Goal: Use online tool/utility: Utilize a website feature to perform a specific function

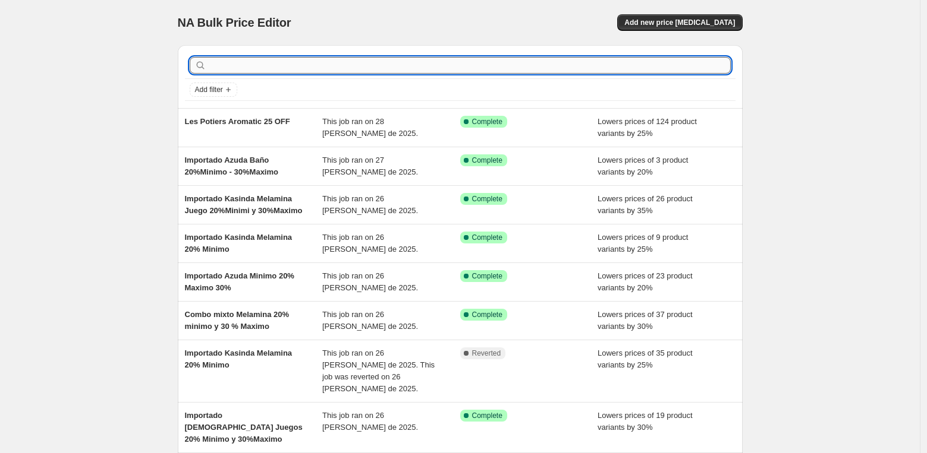
click at [235, 67] on input "text" at bounding box center [470, 65] width 522 height 17
type input "import"
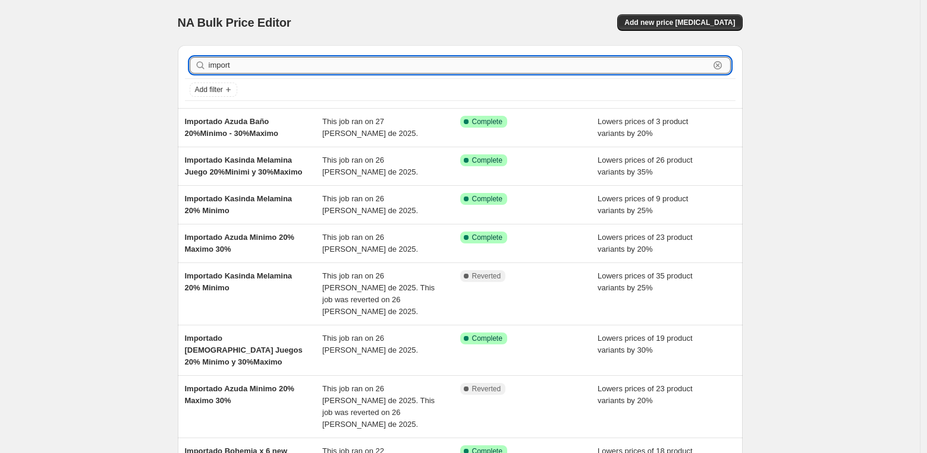
click at [267, 67] on input "import" at bounding box center [459, 65] width 500 height 17
type input "importado"
click at [262, 65] on input "importado" at bounding box center [459, 65] width 500 height 17
type input "importado roya"
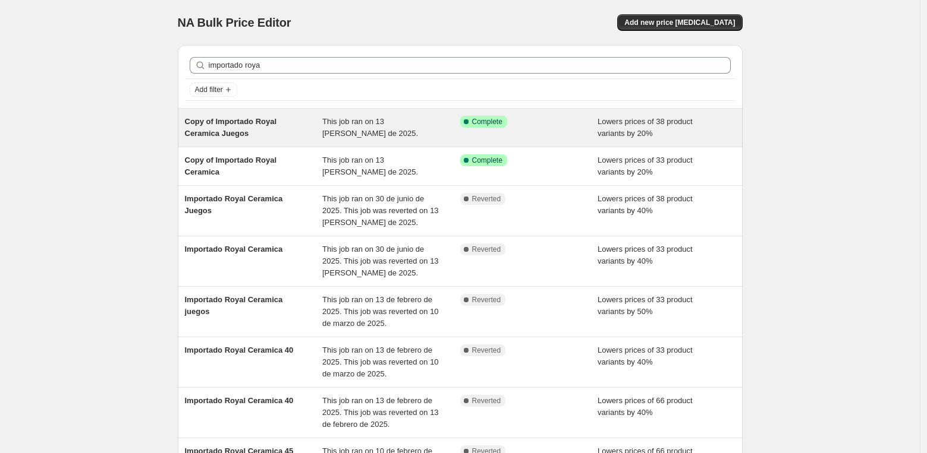
click at [223, 128] on div "Copy of Importado Royal Ceramica Juegos" at bounding box center [254, 128] width 138 height 24
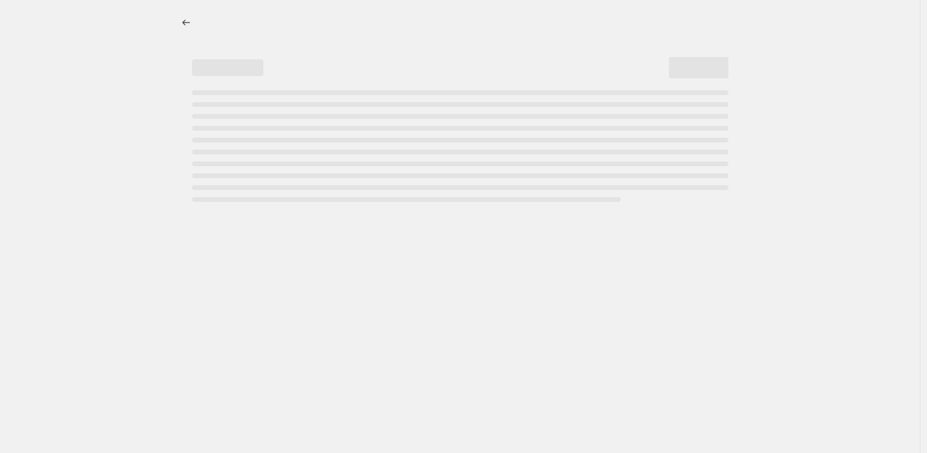
select select "percentage"
select select "vendor"
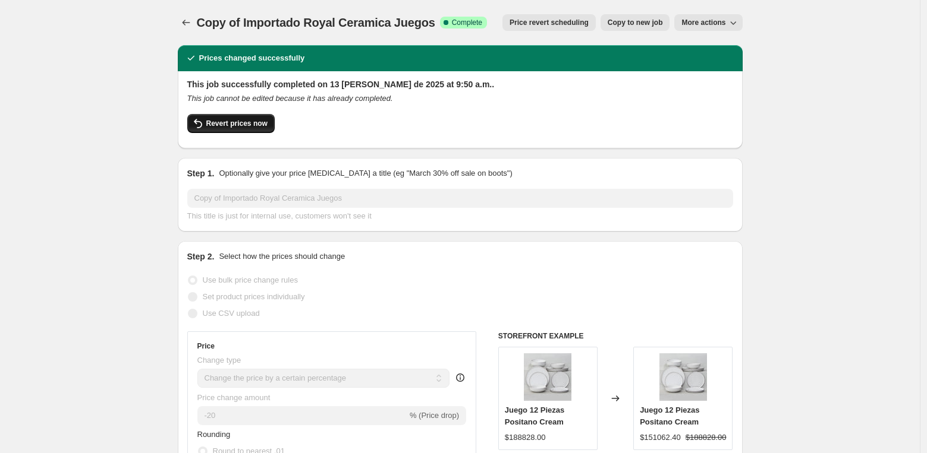
click at [248, 124] on span "Revert prices now" at bounding box center [236, 124] width 61 height 10
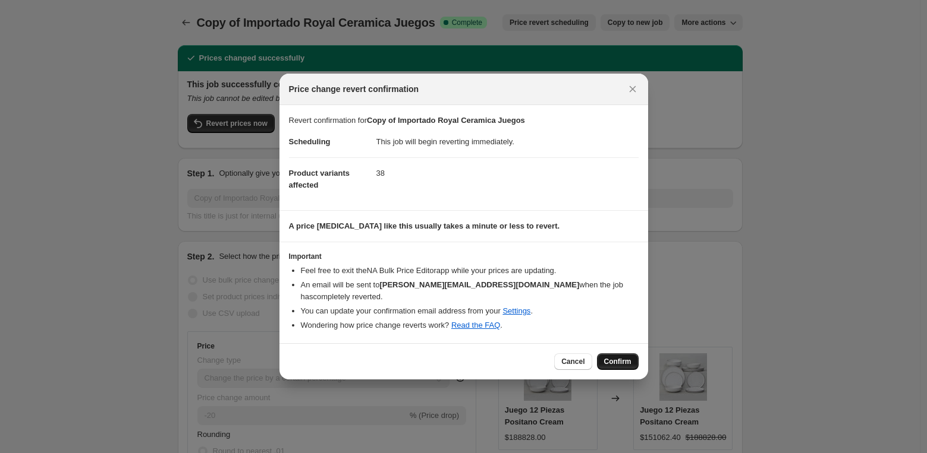
click at [622, 360] on span "Confirm" at bounding box center [617, 362] width 27 height 10
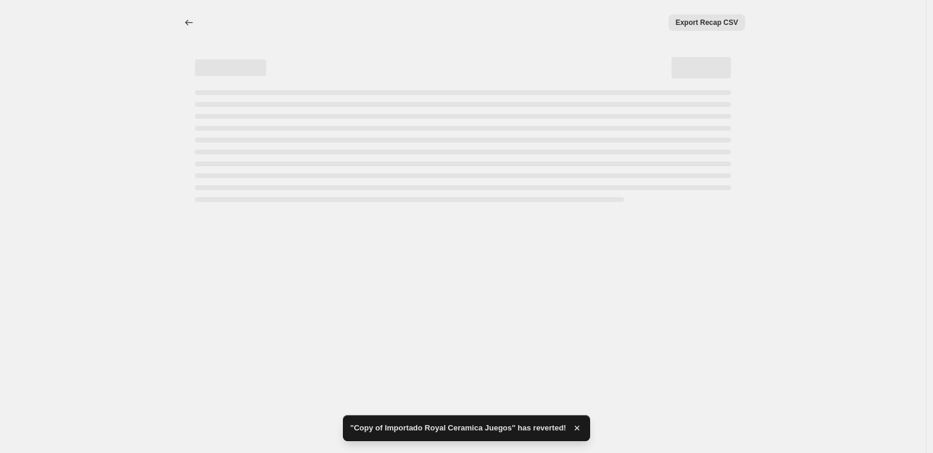
select select "percentage"
select select "vendor"
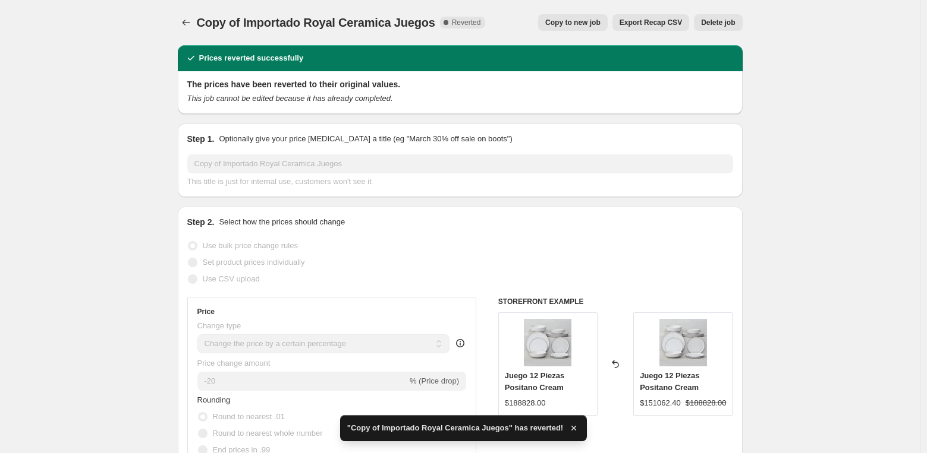
click at [562, 21] on span "Copy to new job" at bounding box center [572, 23] width 55 height 10
select select "percentage"
select select "vendor"
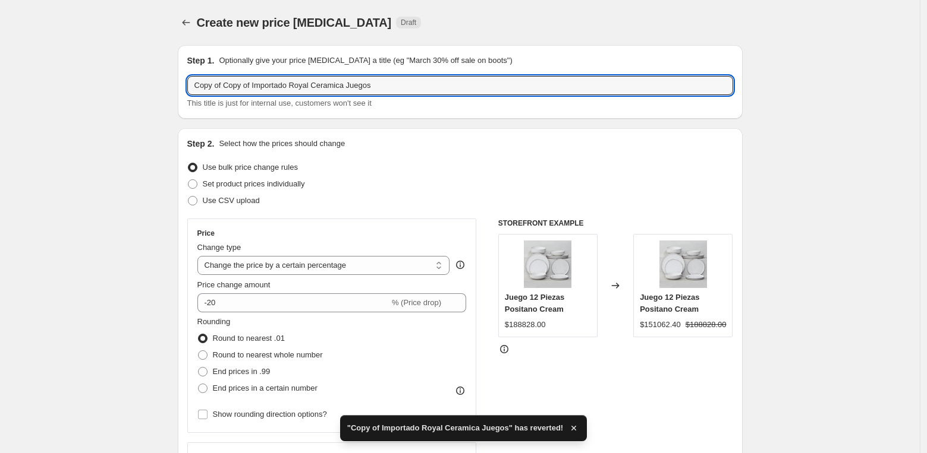
drag, startPoint x: 259, startPoint y: 88, endPoint x: 129, endPoint y: 83, distance: 129.7
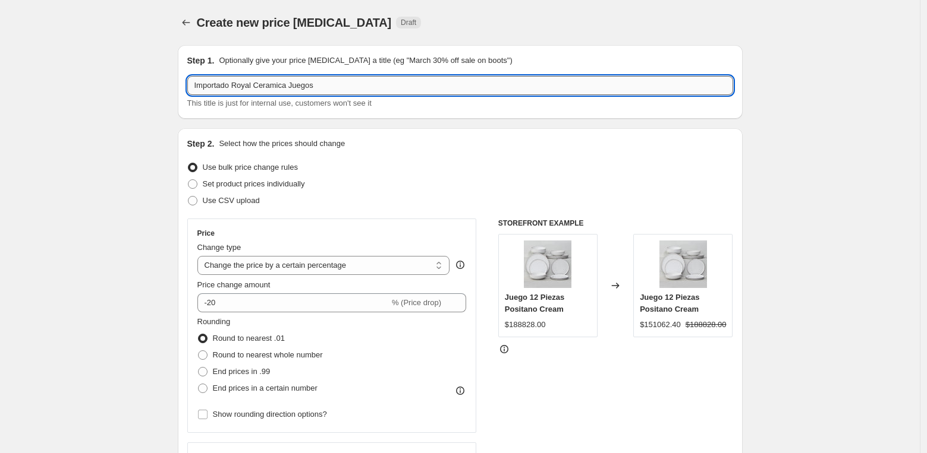
click at [367, 81] on input "Importado Royal Ceramica Juegos" at bounding box center [460, 85] width 546 height 19
type input "Importado Royal Ceramica Juegos 40 off"
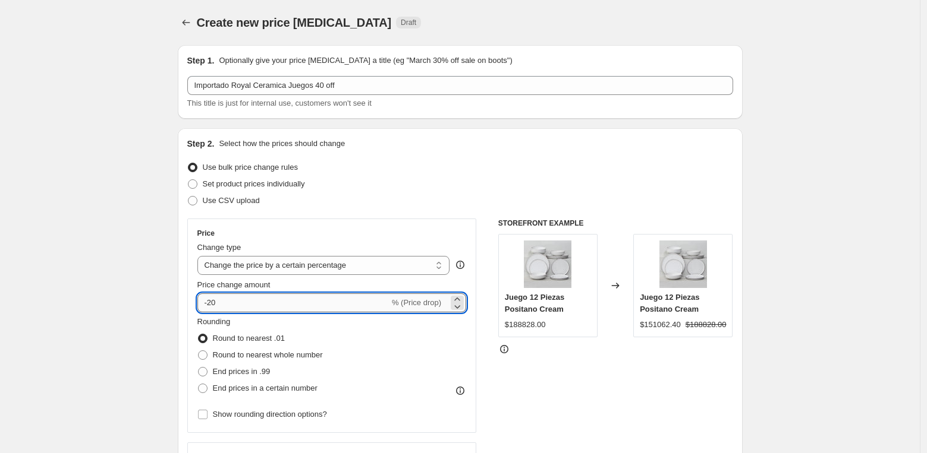
click at [238, 303] on input "-20" at bounding box center [293, 303] width 192 height 19
type input "-2"
type input "-40"
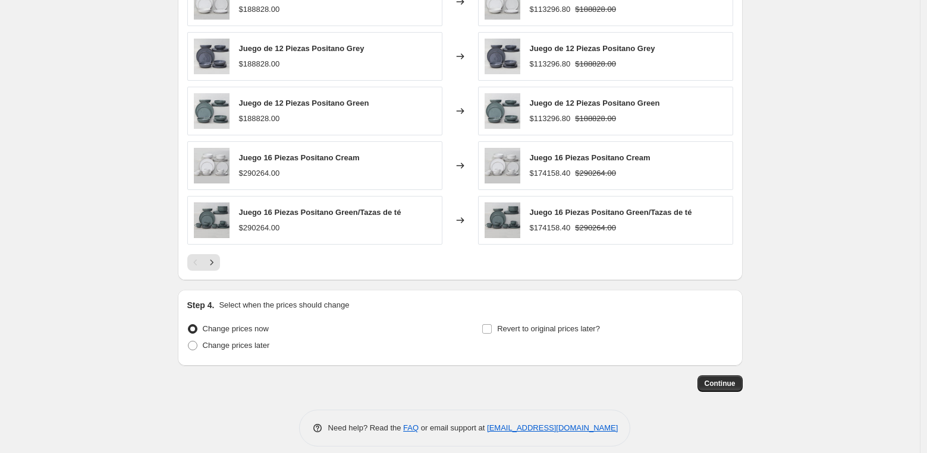
scroll to position [868, 0]
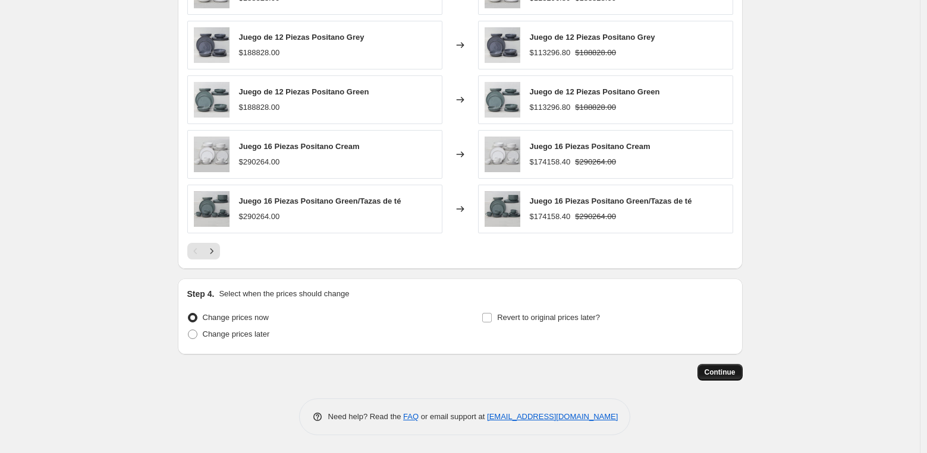
click at [728, 373] on span "Continue" at bounding box center [719, 373] width 31 height 10
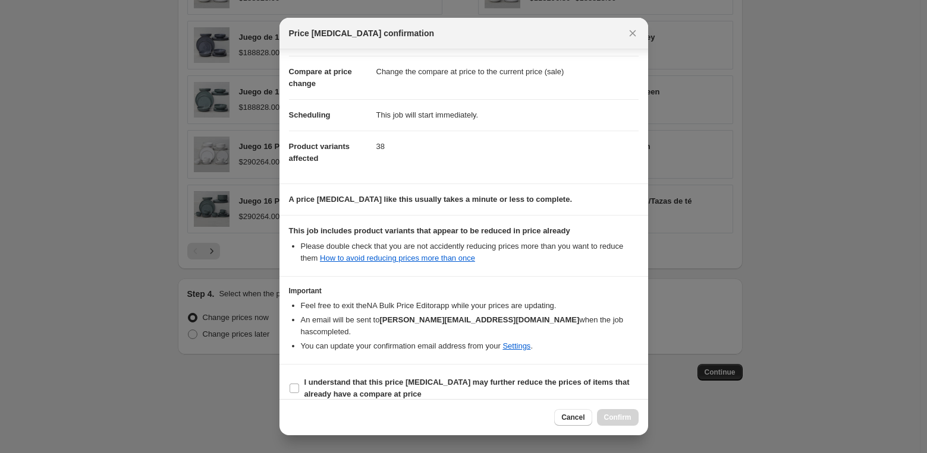
scroll to position [47, 0]
click at [294, 383] on input "I understand that this price [MEDICAL_DATA] may further reduce the prices of it…" at bounding box center [294, 388] width 10 height 10
checkbox input "true"
click at [622, 417] on span "Confirm" at bounding box center [617, 418] width 27 height 10
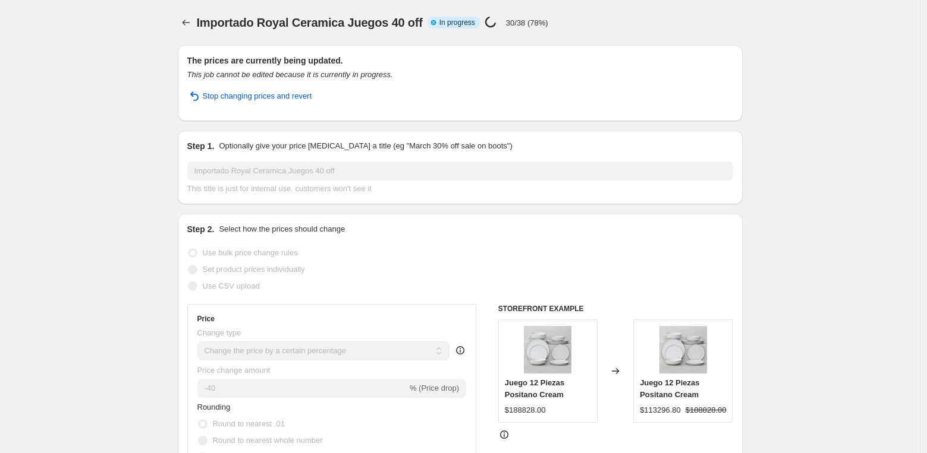
select select "percentage"
select select "vendor"
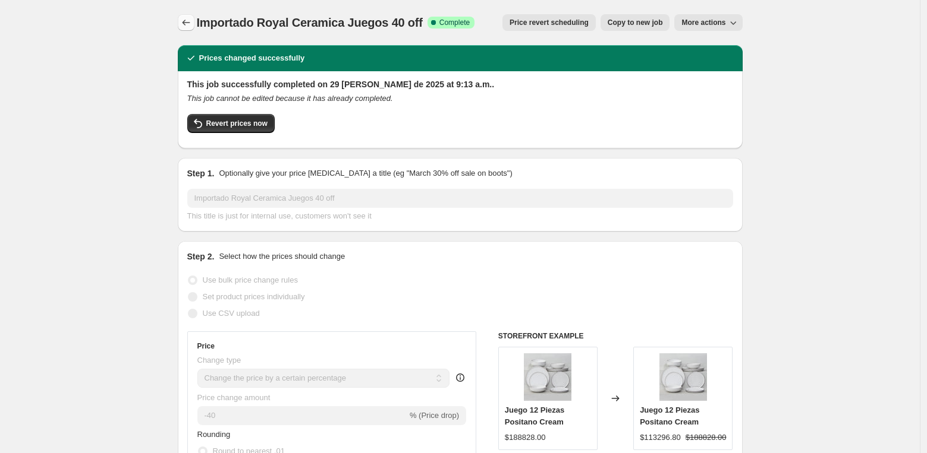
click at [188, 23] on icon "Price change jobs" at bounding box center [186, 23] width 12 height 12
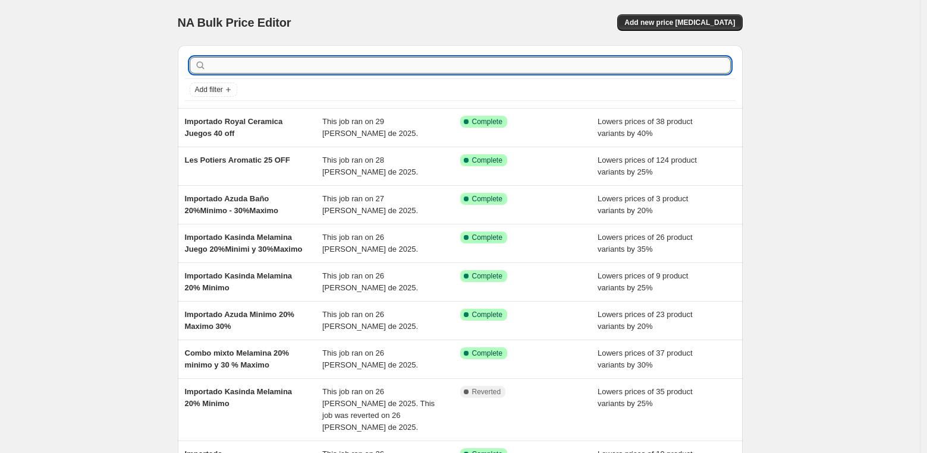
click at [286, 67] on input "text" at bounding box center [470, 65] width 522 height 17
type input "importado roya"
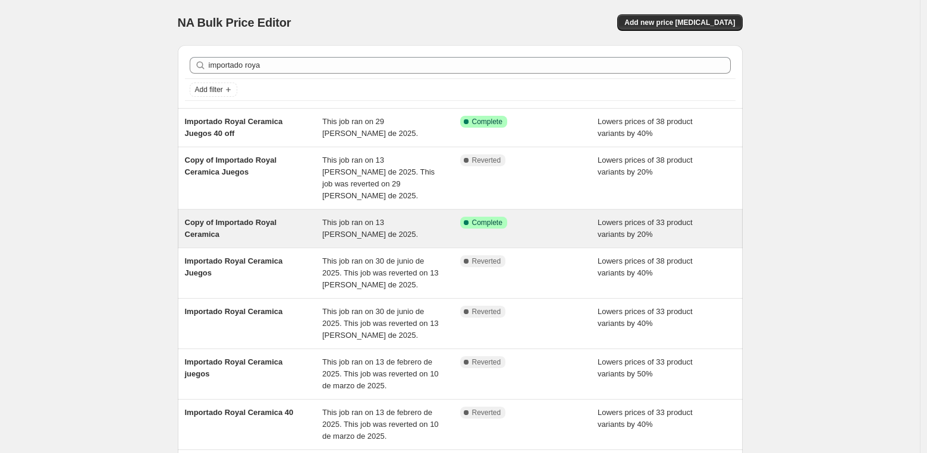
click at [260, 218] on span "Copy of Importado Royal Ceramica" at bounding box center [231, 228] width 92 height 21
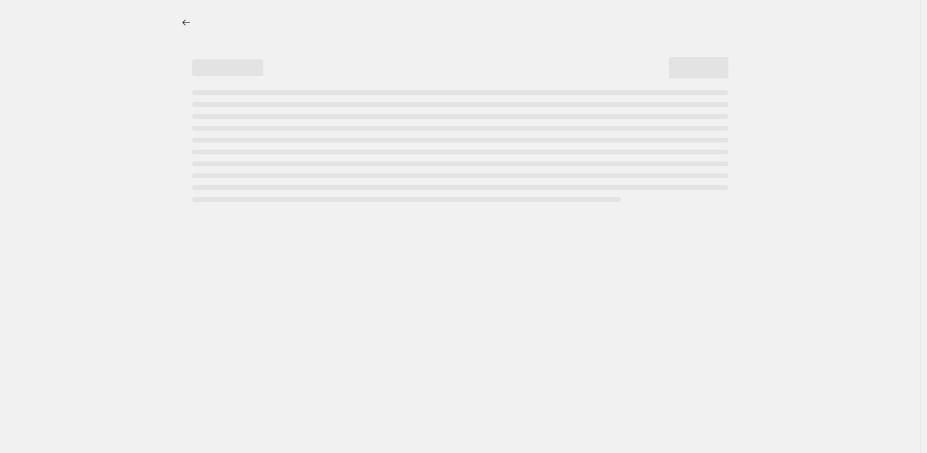
select select "percentage"
select select "vendor"
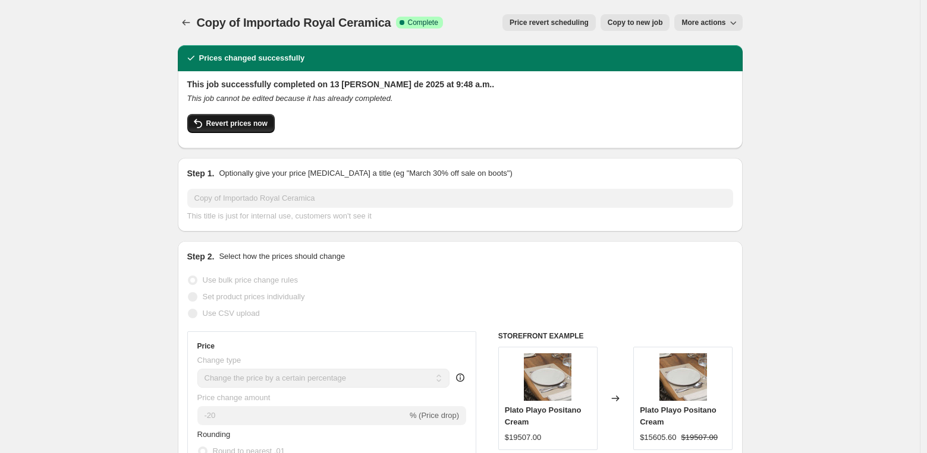
click at [227, 126] on span "Revert prices now" at bounding box center [236, 124] width 61 height 10
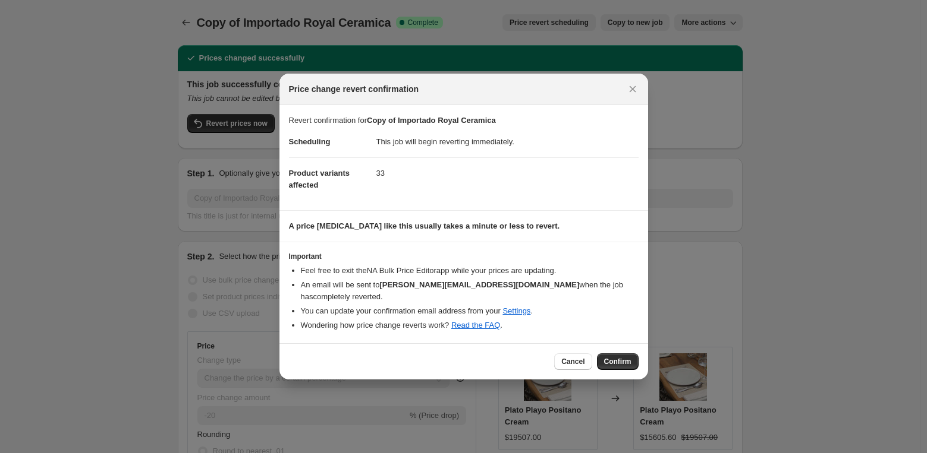
click at [616, 357] on span "Confirm" at bounding box center [617, 362] width 27 height 10
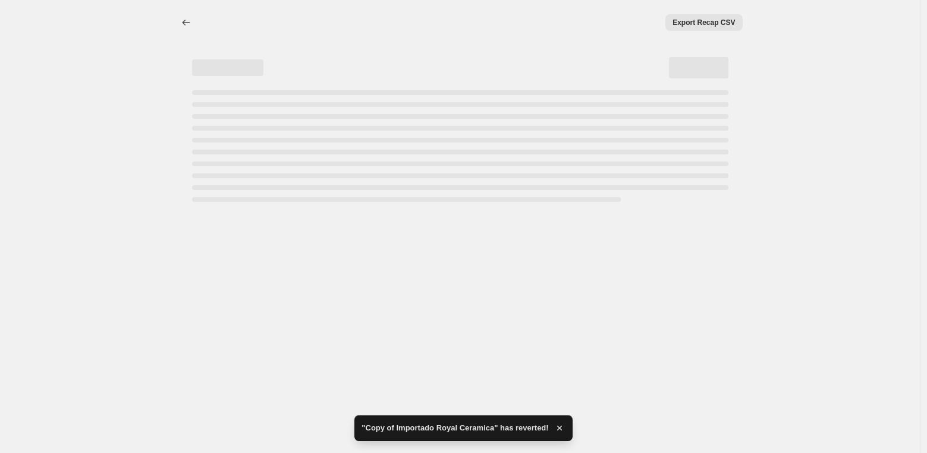
select select "percentage"
select select "vendor"
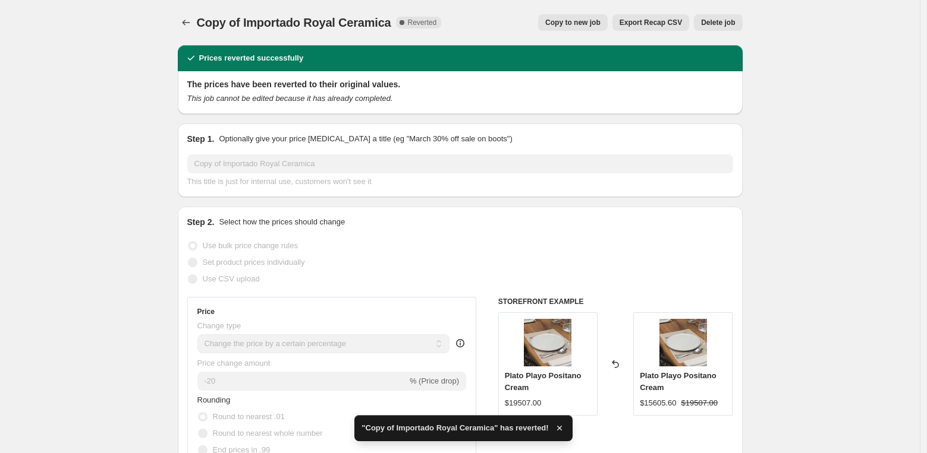
click at [564, 26] on span "Copy to new job" at bounding box center [572, 23] width 55 height 10
select select "percentage"
select select "vendor"
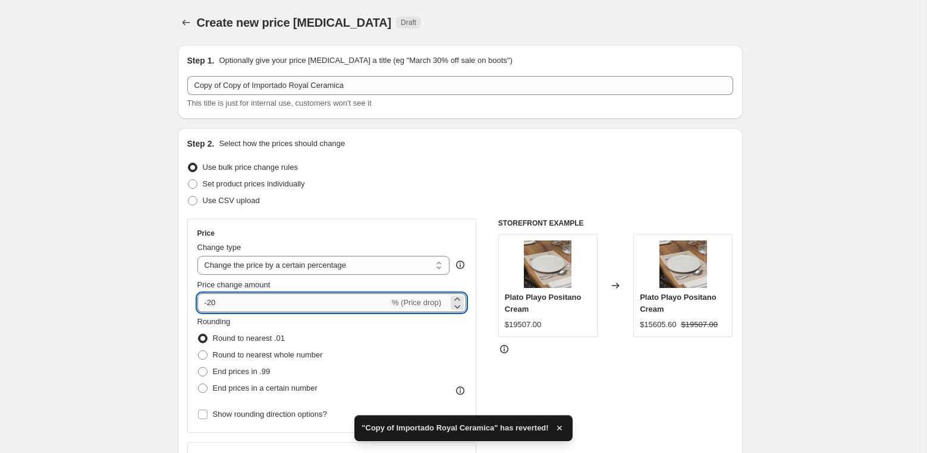
click at [249, 305] on input "-20" at bounding box center [293, 303] width 192 height 19
type input "-2"
type input "-40"
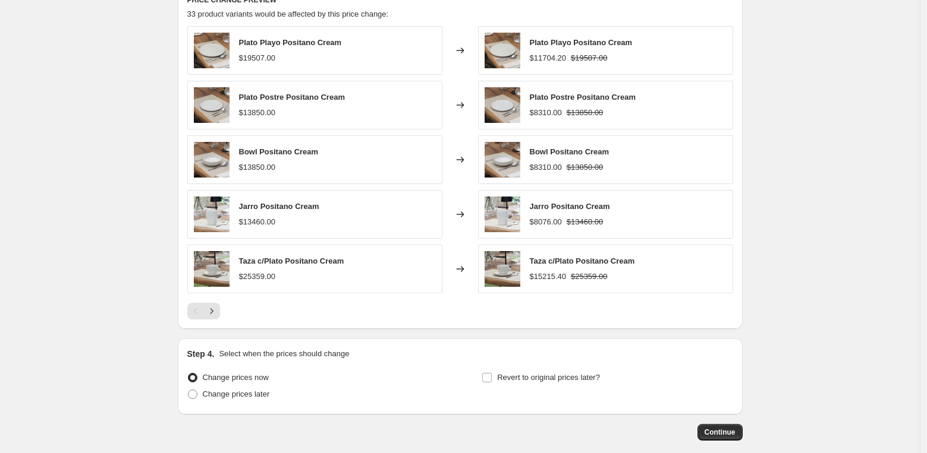
scroll to position [868, 0]
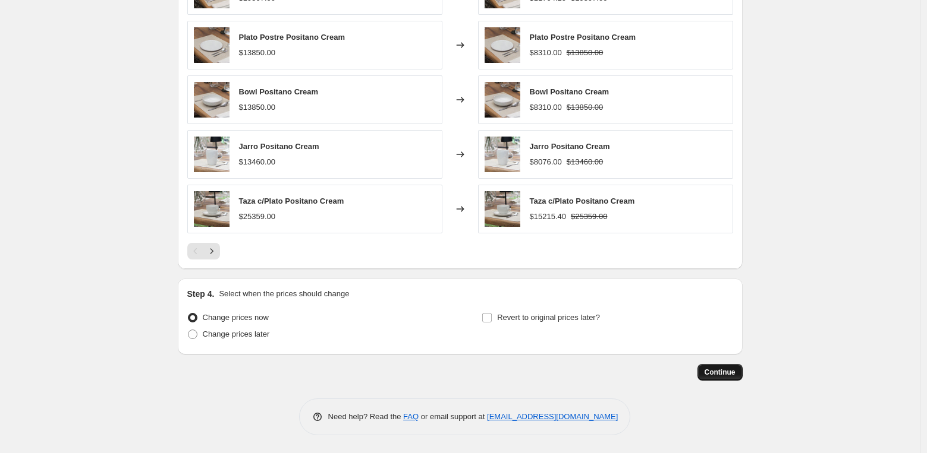
click at [727, 373] on span "Continue" at bounding box center [719, 373] width 31 height 10
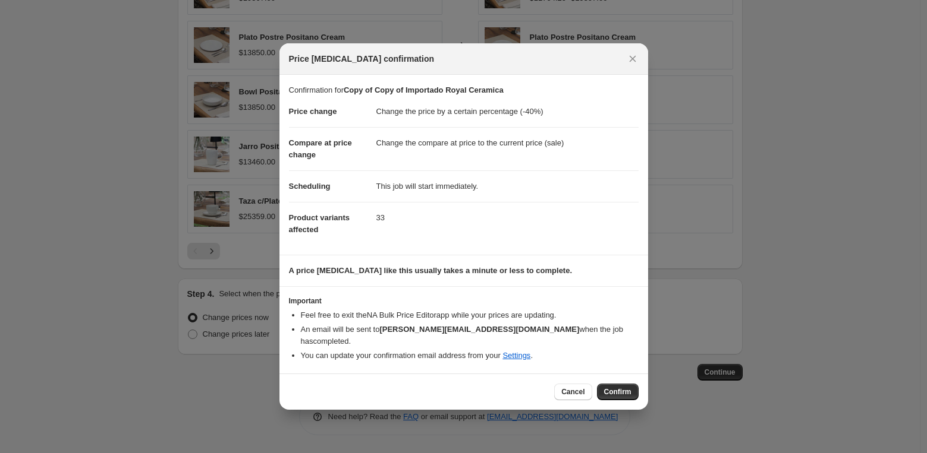
click at [616, 388] on span "Confirm" at bounding box center [617, 393] width 27 height 10
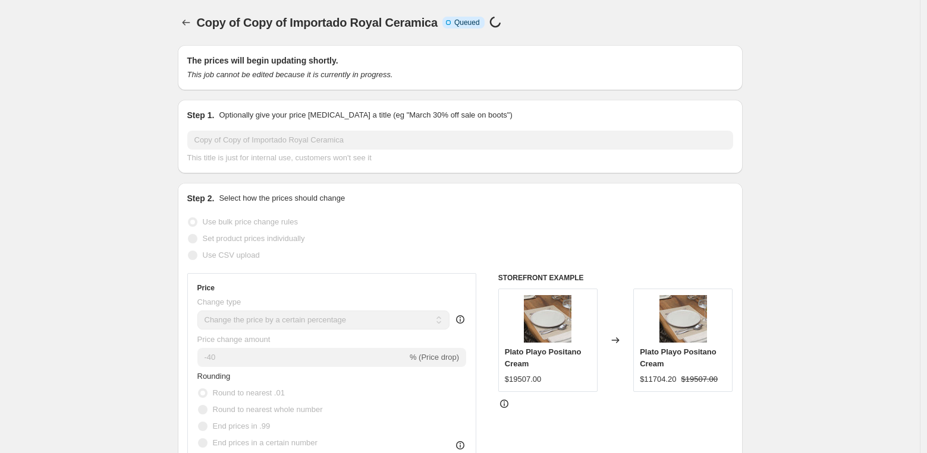
scroll to position [868, 0]
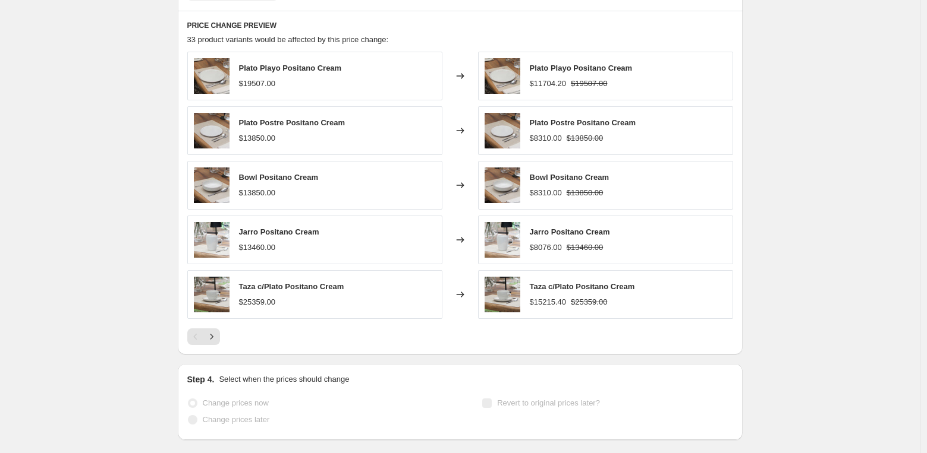
select select "percentage"
select select "vendor"
